Goal: Transaction & Acquisition: Purchase product/service

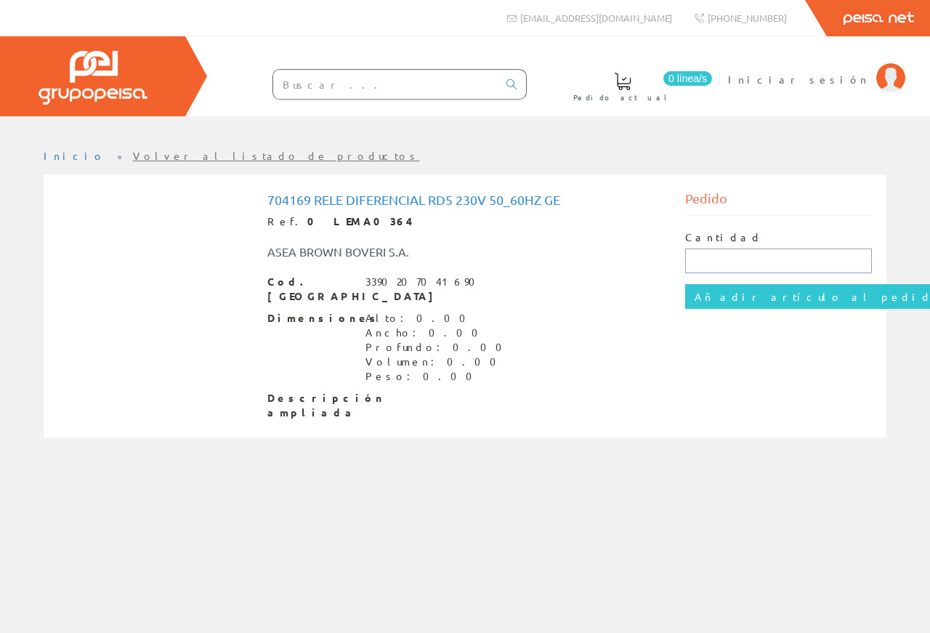
click at [718, 258] on input "text" at bounding box center [778, 260] width 187 height 25
type input "10"
click at [736, 304] on input "Añadir artículo al pedido" at bounding box center [818, 296] width 267 height 25
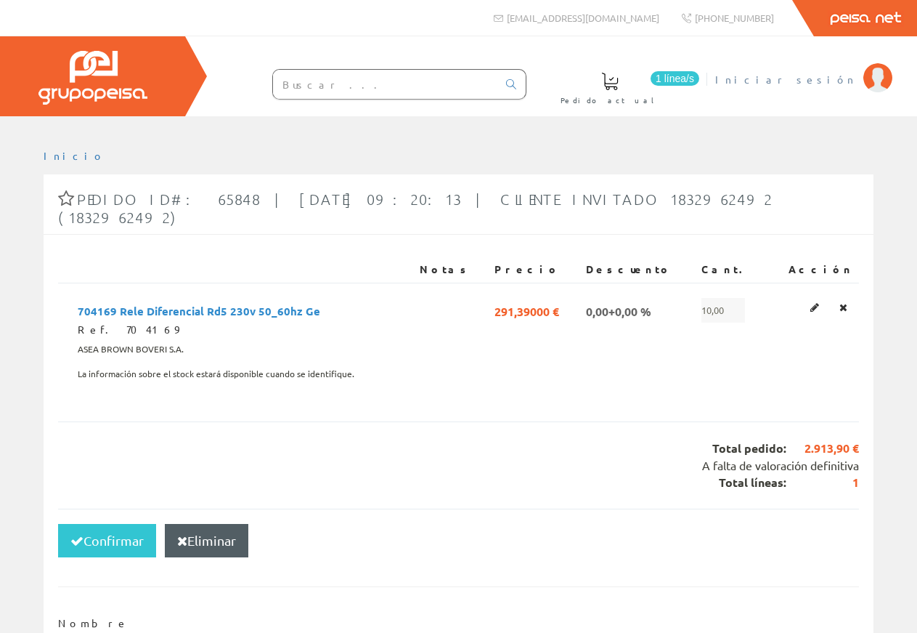
click at [810, 79] on span "Iniciar sesión" at bounding box center [785, 79] width 141 height 15
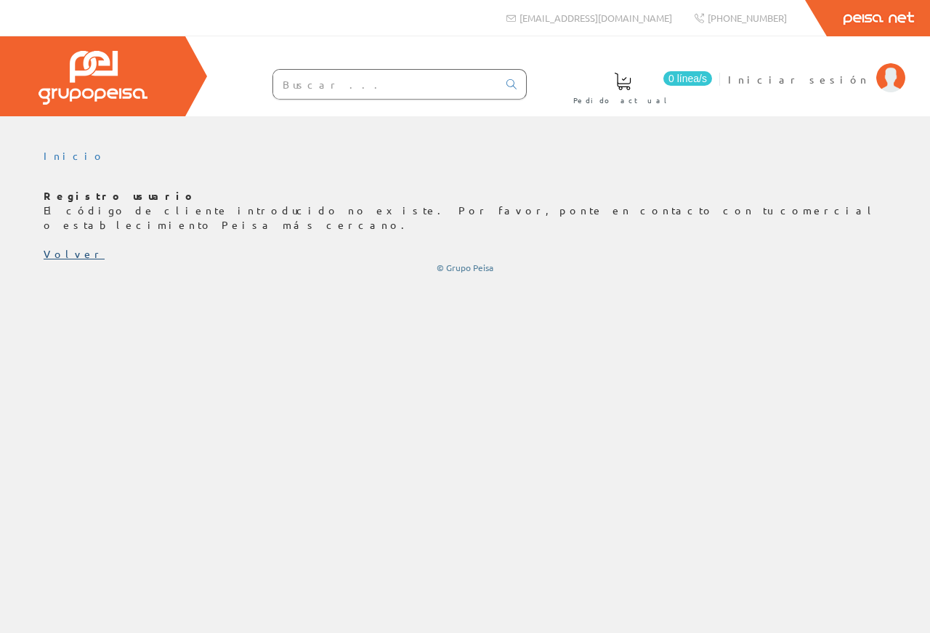
click at [57, 247] on link "Volver" at bounding box center [74, 253] width 61 height 13
